Goal: Task Accomplishment & Management: Use online tool/utility

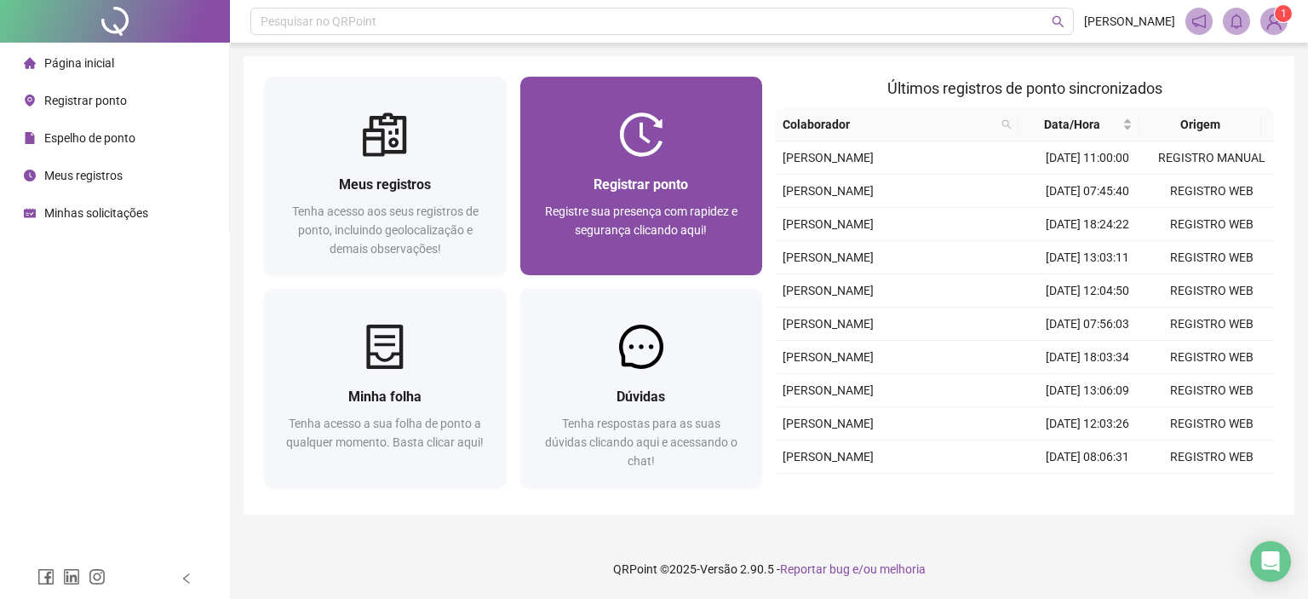
click at [582, 175] on div "Registrar ponto" at bounding box center [642, 184] width 202 height 21
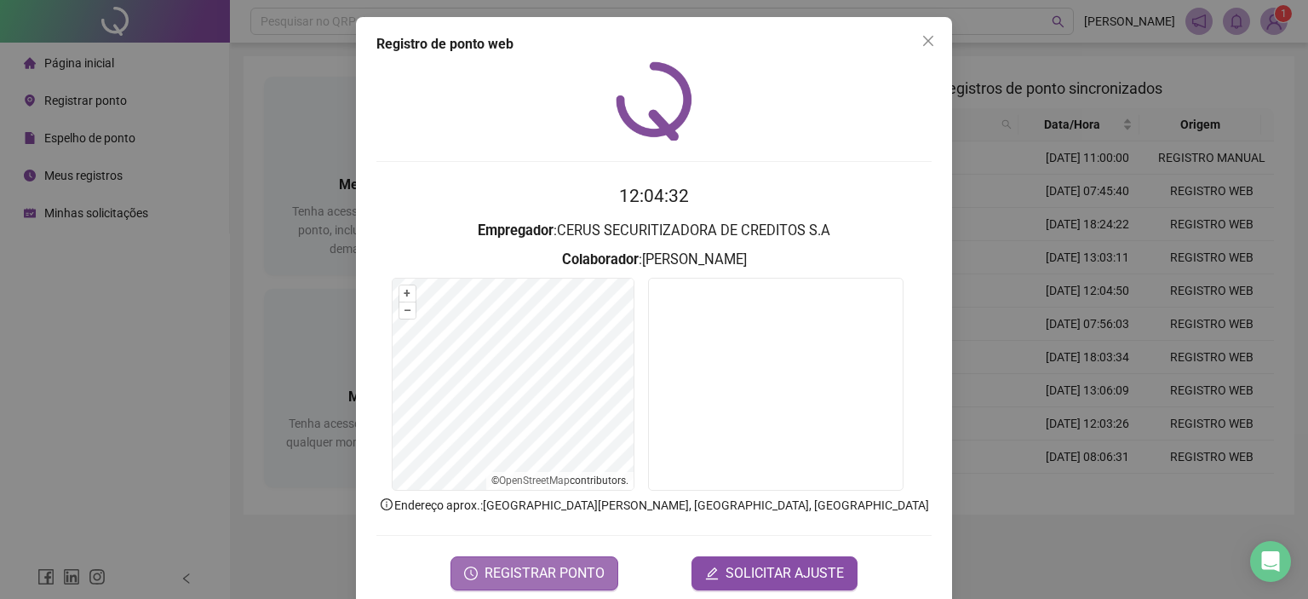
click at [534, 565] on span "REGISTRAR PONTO" at bounding box center [545, 573] width 120 height 20
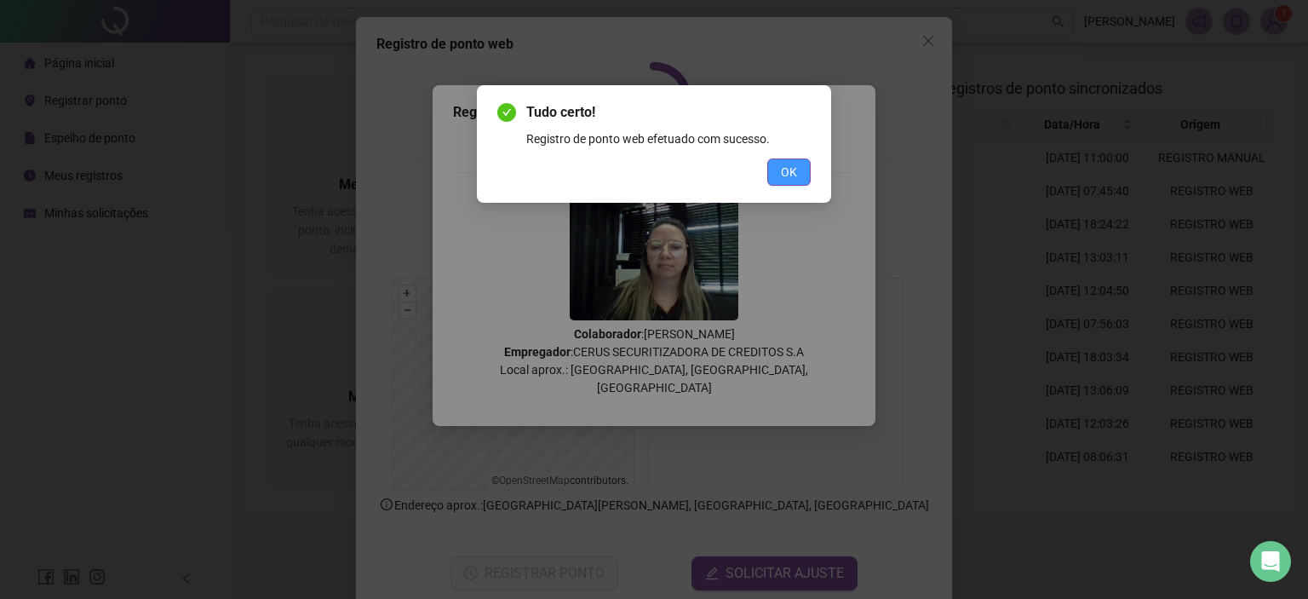
click at [787, 169] on span "OK" at bounding box center [789, 172] width 16 height 19
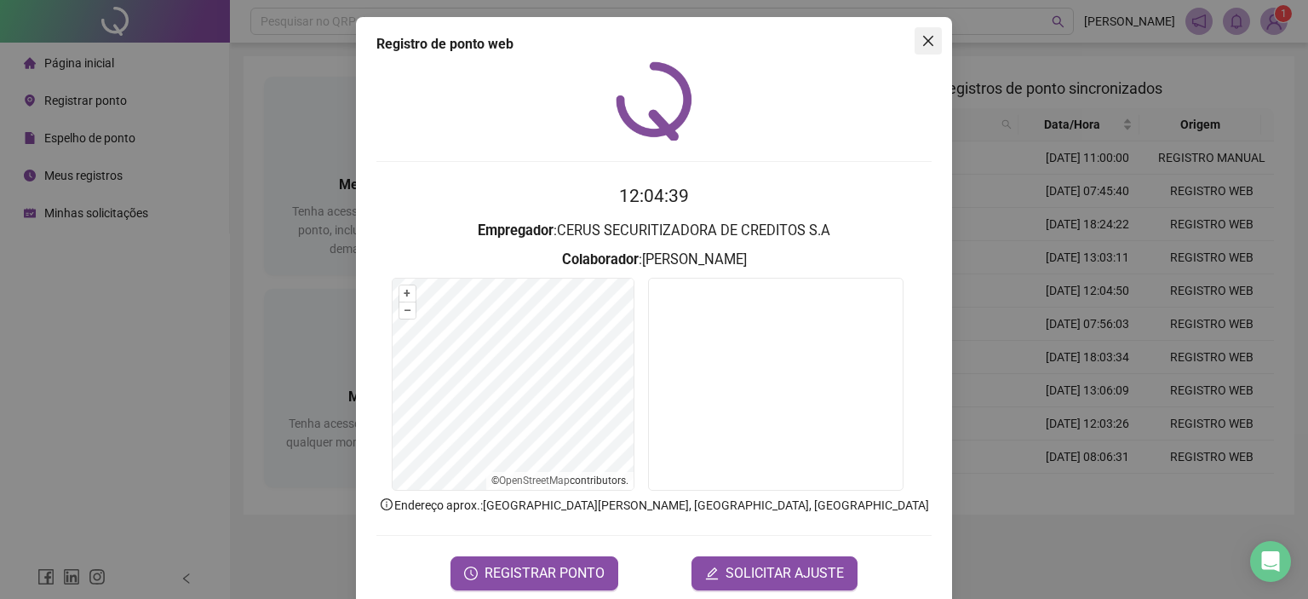
click at [923, 38] on icon "close" at bounding box center [928, 41] width 10 height 10
